Goal: Task Accomplishment & Management: Manage account settings

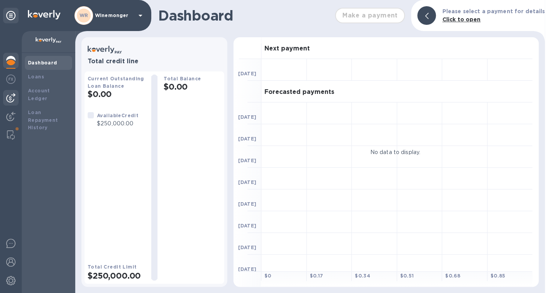
click at [13, 97] on img at bounding box center [10, 97] width 9 height 9
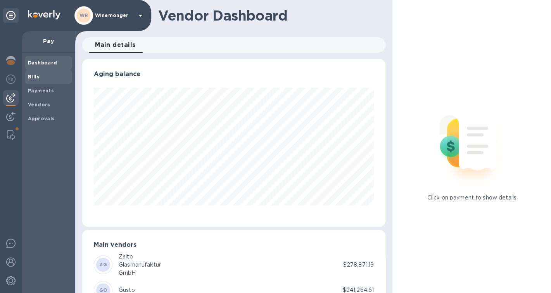
scroll to position [167, 303]
click at [36, 81] on span "Bills" at bounding box center [34, 77] width 12 height 8
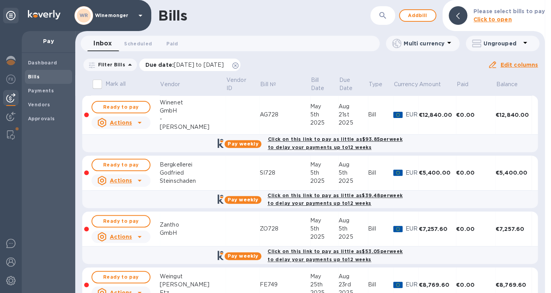
click at [238, 66] on icon at bounding box center [235, 65] width 6 height 6
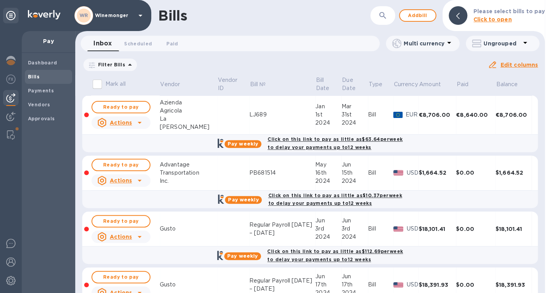
click at [386, 17] on icon "button" at bounding box center [382, 15] width 7 height 7
click at [384, 16] on icon "button" at bounding box center [382, 15] width 9 height 9
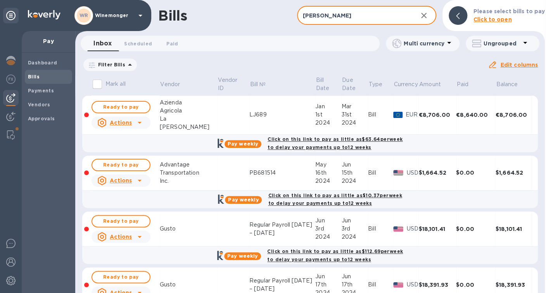
type input "fuchs"
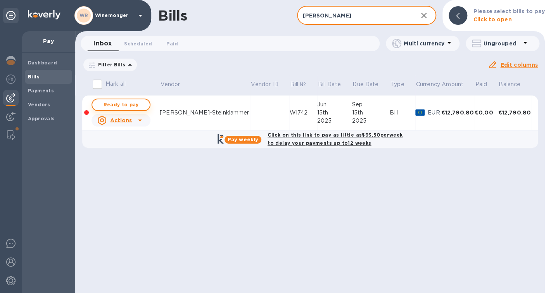
click at [115, 108] on span "Ready to pay" at bounding box center [120, 104] width 45 height 9
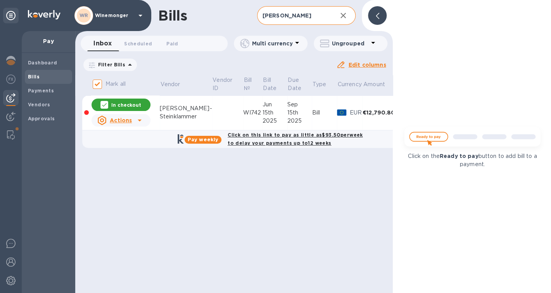
checkbox input "true"
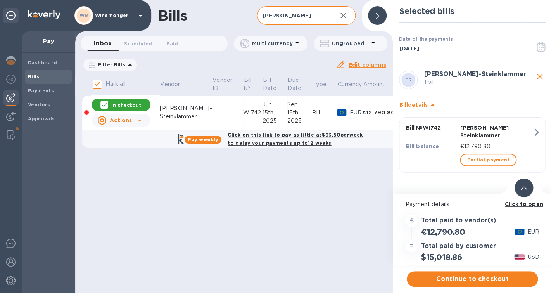
click at [452, 279] on span "Continue to checkout" at bounding box center [472, 278] width 119 height 9
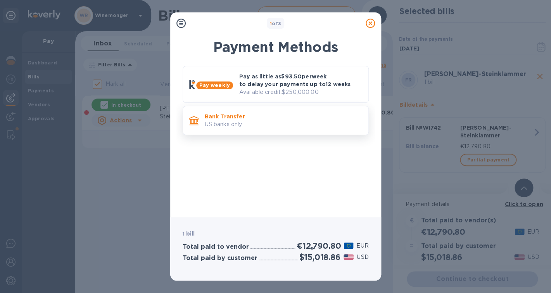
click at [282, 128] on p "US banks only." at bounding box center [283, 124] width 157 height 8
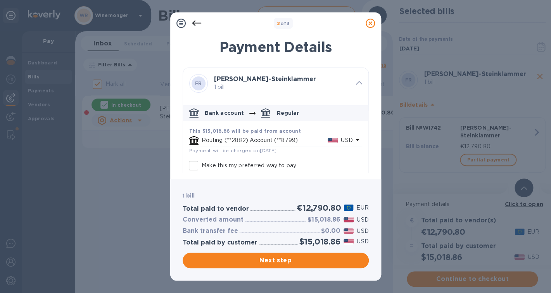
click at [193, 167] on input "Make this my preferred way to pay" at bounding box center [193, 165] width 16 height 16
checkbox input "true"
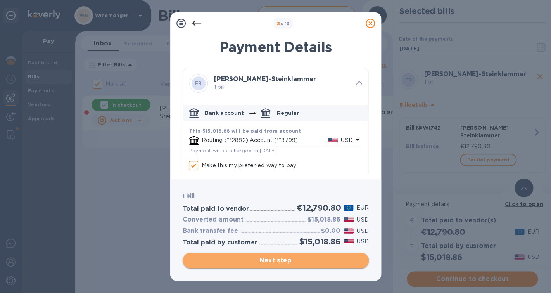
click at [268, 266] on button "Next step" at bounding box center [276, 260] width 186 height 16
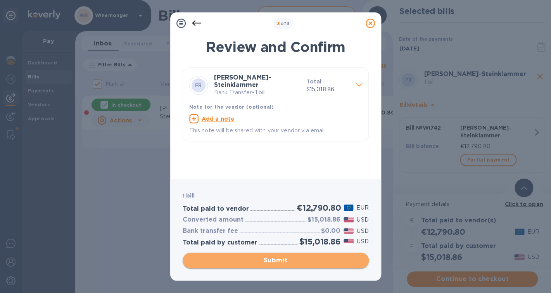
click at [271, 264] on span "Submit" at bounding box center [276, 259] width 174 height 9
